Goal: Task Accomplishment & Management: Use online tool/utility

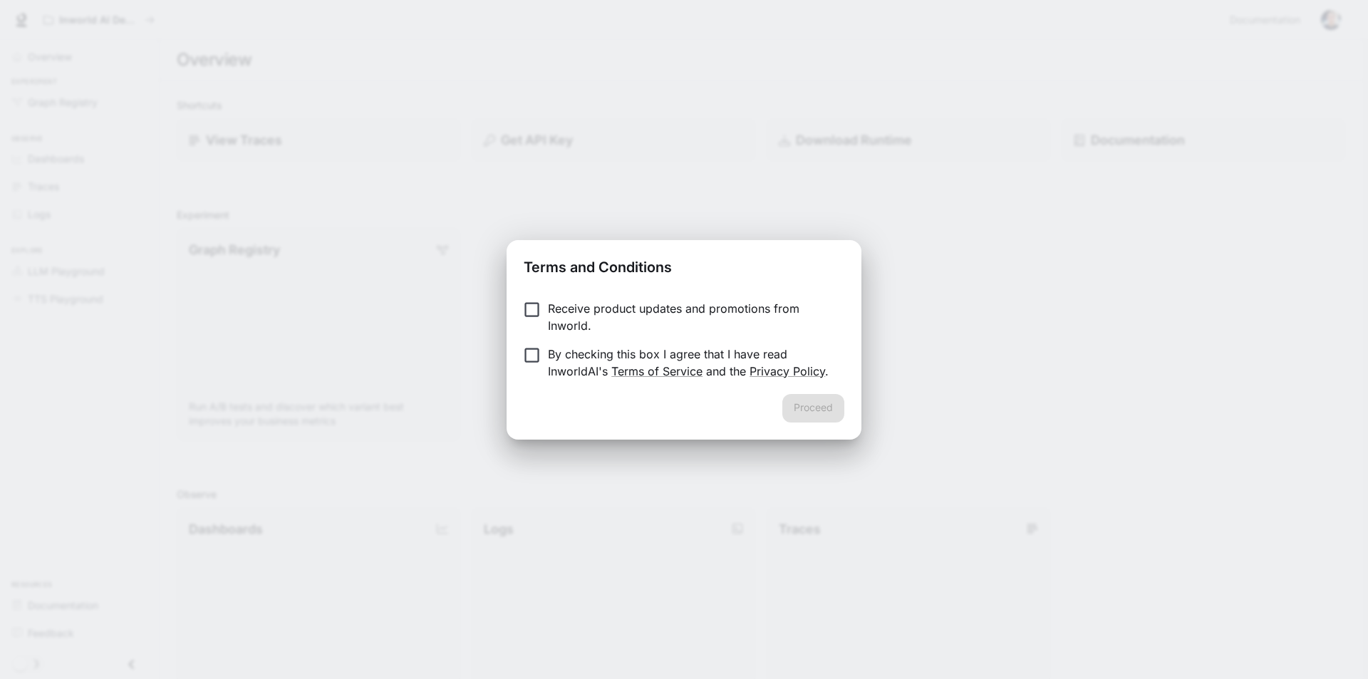
click at [551, 315] on p "Receive product updates and promotions from Inworld." at bounding box center [690, 317] width 285 height 34
click at [564, 374] on p "By checking this box I agree that I have read InworldAI's Terms of Service and …" at bounding box center [690, 363] width 285 height 34
click at [824, 396] on button "Proceed" at bounding box center [813, 408] width 62 height 29
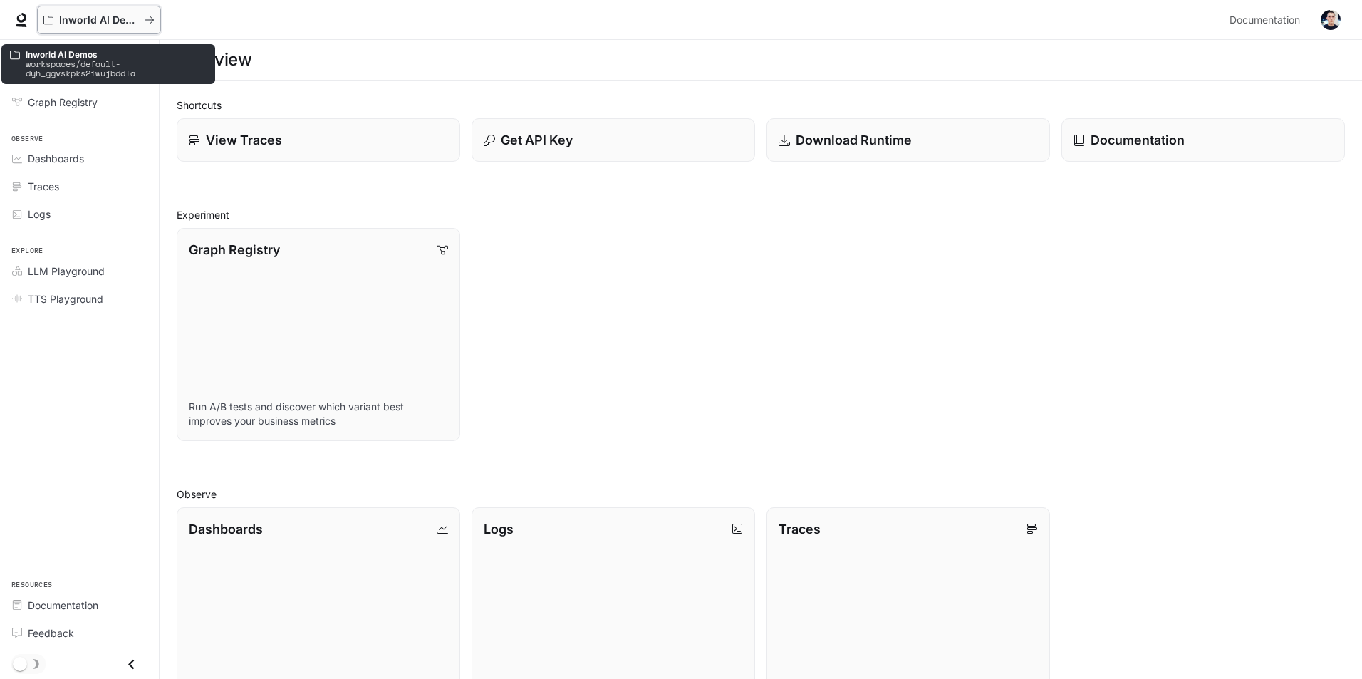
click at [89, 24] on p "Inworld AI Demos" at bounding box center [99, 20] width 80 height 12
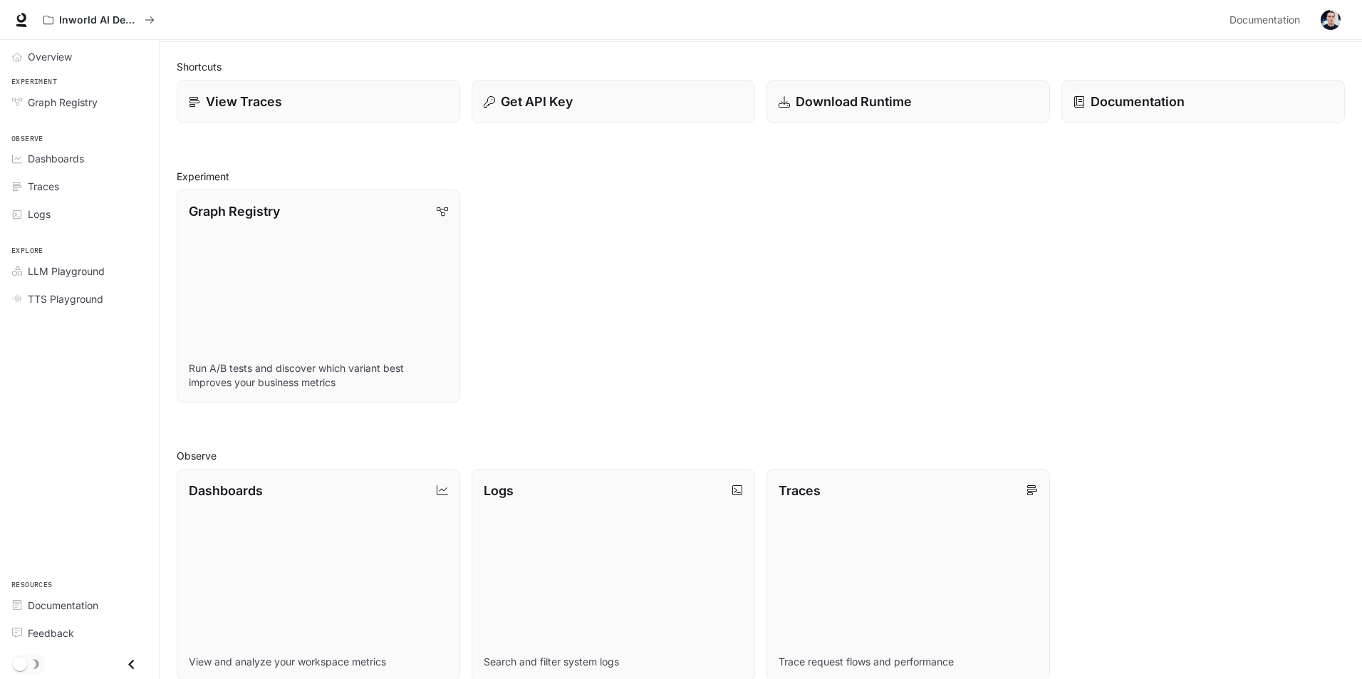
scroll to position [71, 0]
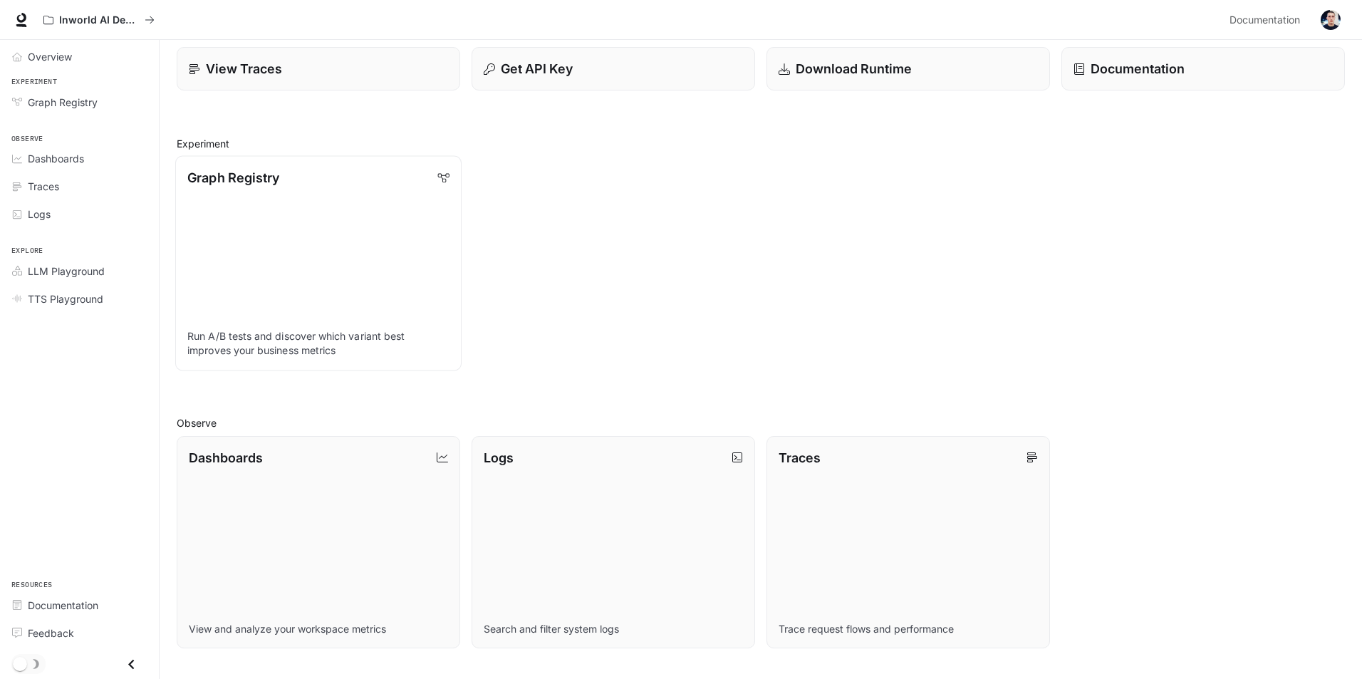
click at [277, 245] on link "Graph Registry Run A/B tests and discover which variant best improves your busi…" at bounding box center [318, 263] width 286 height 214
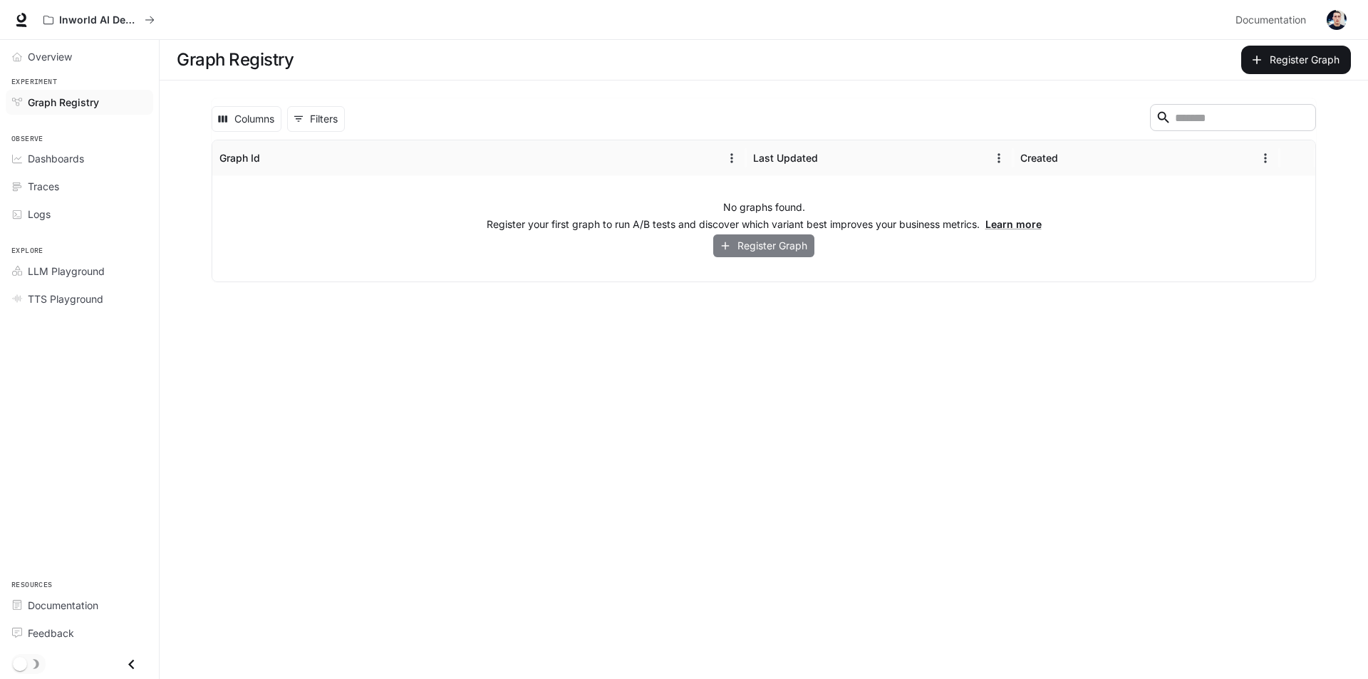
click at [772, 251] on button "Register Graph" at bounding box center [763, 246] width 101 height 24
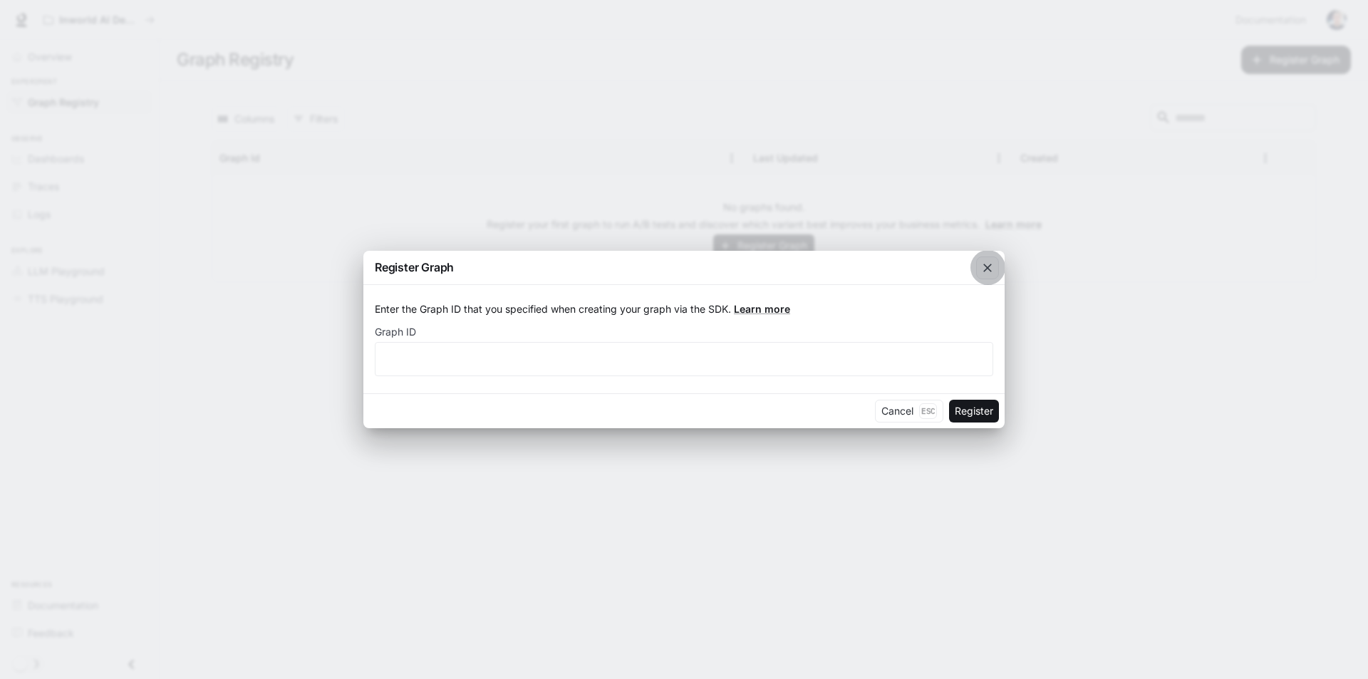
click at [984, 271] on icon "button" at bounding box center [987, 268] width 9 height 9
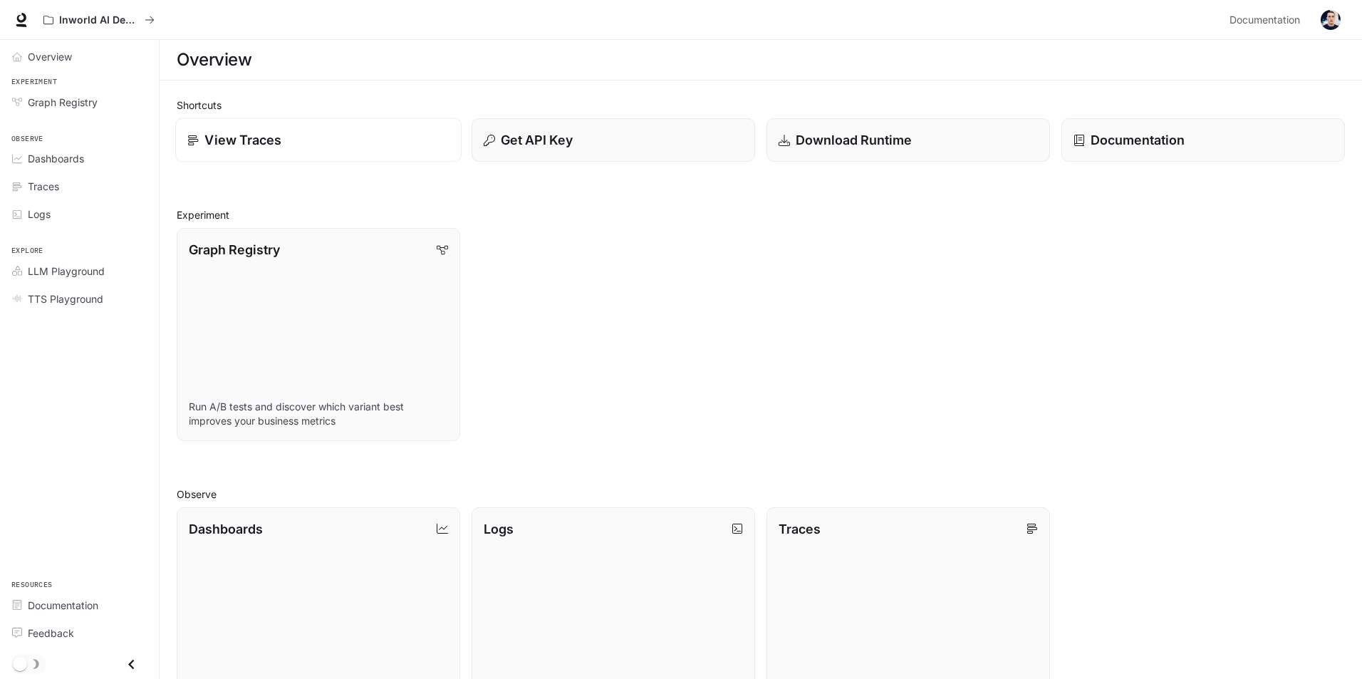
click at [305, 143] on div "View Traces" at bounding box center [318, 139] width 262 height 19
